Goal: Task Accomplishment & Management: Use online tool/utility

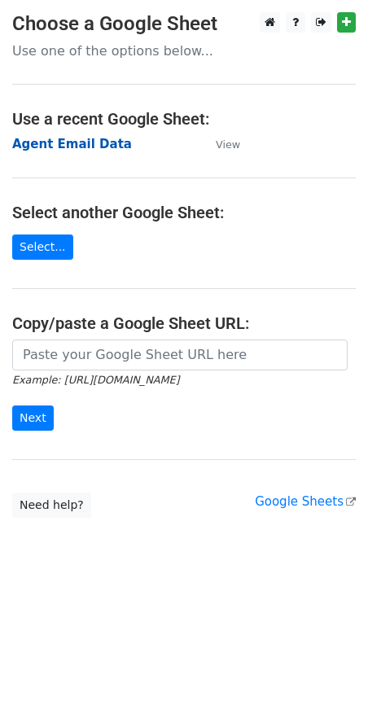
click at [58, 145] on strong "Agent Email Data" at bounding box center [72, 144] width 120 height 15
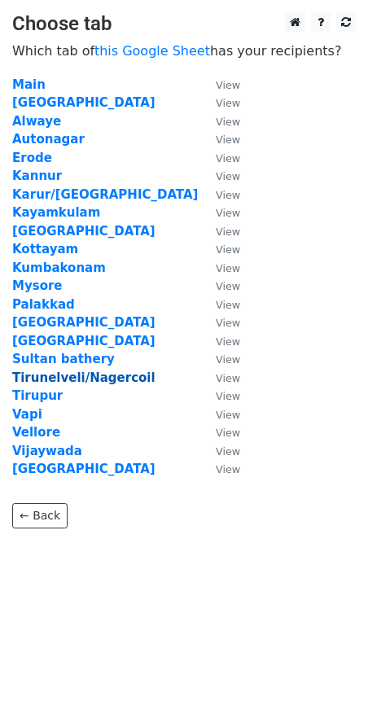
click at [74, 379] on strong "Tirunelveli/Nagercoil" at bounding box center [83, 377] width 143 height 15
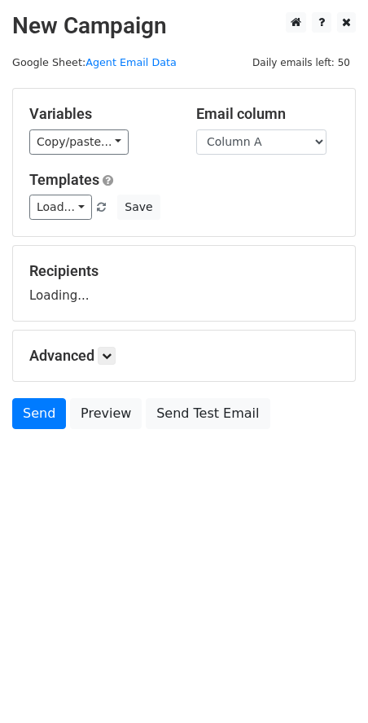
click at [70, 226] on div "Variables Copy/paste... {{Column A}} Email column Column A Templates Load... em…" at bounding box center [184, 162] width 342 height 147
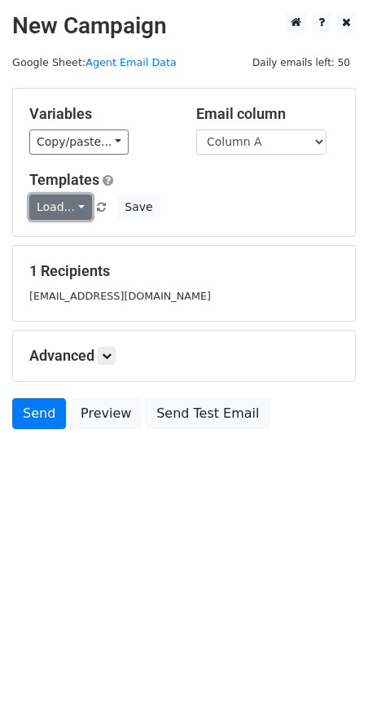
click at [72, 207] on link "Load..." at bounding box center [60, 207] width 63 height 25
click at [94, 261] on div "email month till date" at bounding box center [117, 244] width 177 height 41
click at [65, 201] on link "Load..." at bounding box center [60, 207] width 63 height 25
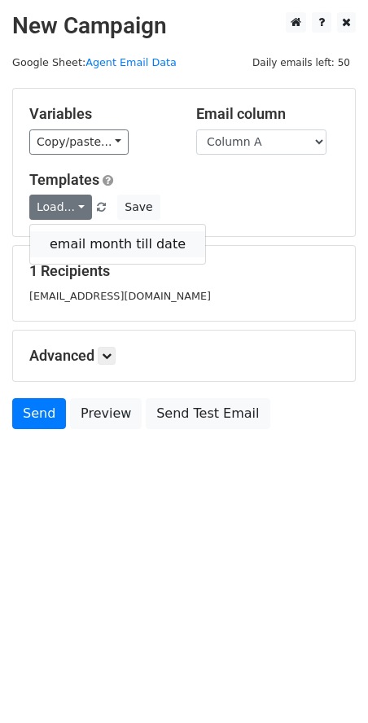
click at [96, 245] on link "email month till date" at bounding box center [117, 244] width 175 height 26
